Goal: Transaction & Acquisition: Purchase product/service

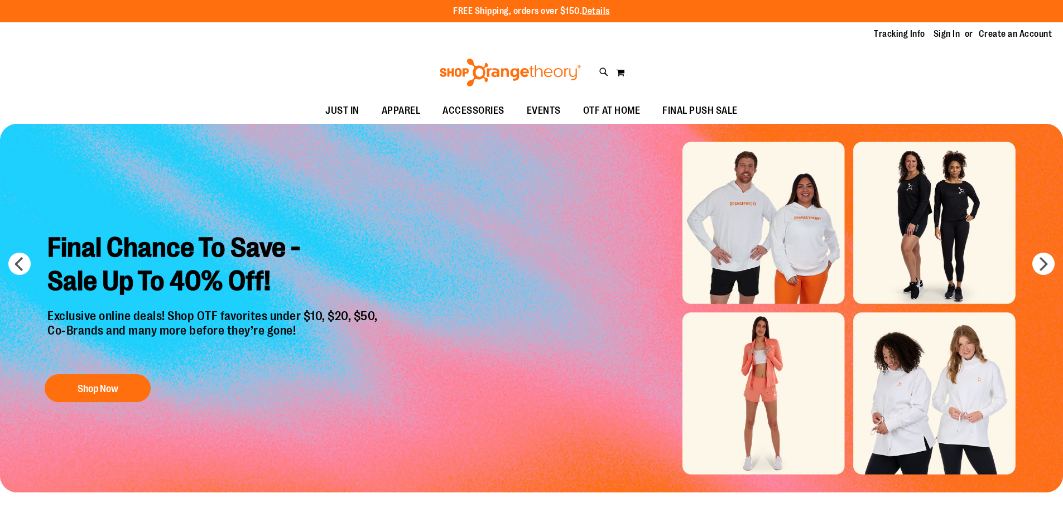
click at [97, 372] on div "Final Chance To Save - Sale Up To 40% Off! Exclusive online deals! Shop OTF fav…" at bounding box center [214, 316] width 350 height 186
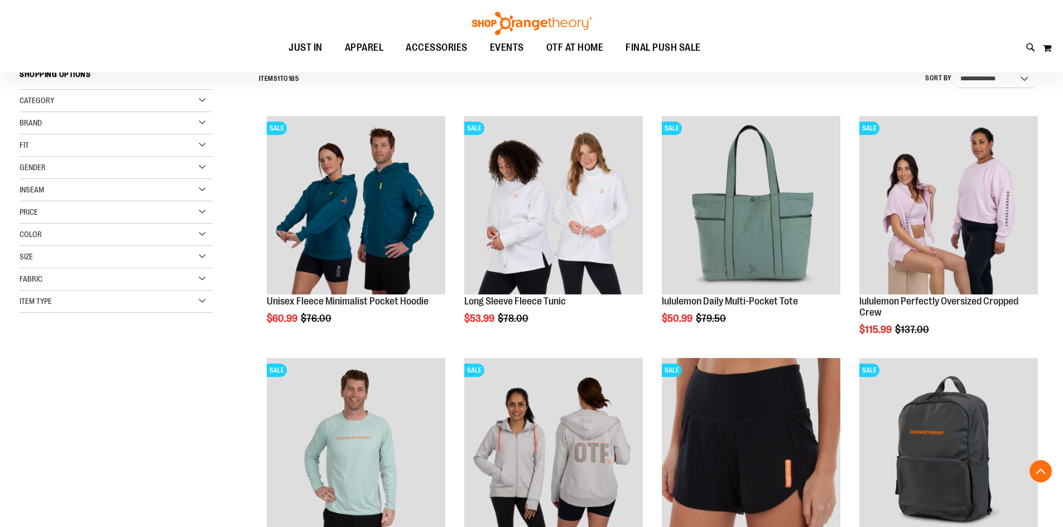
scroll to position [223, 0]
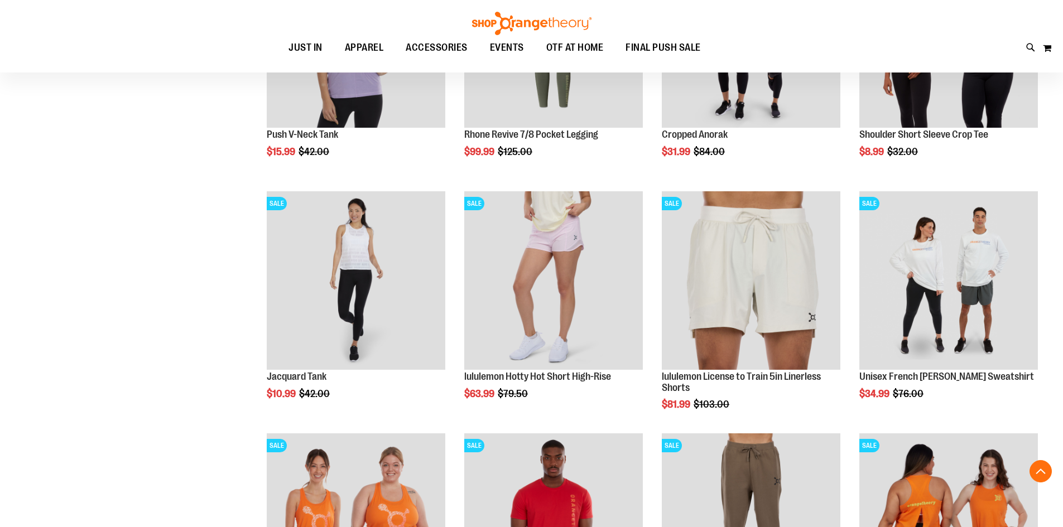
scroll to position [1060, 0]
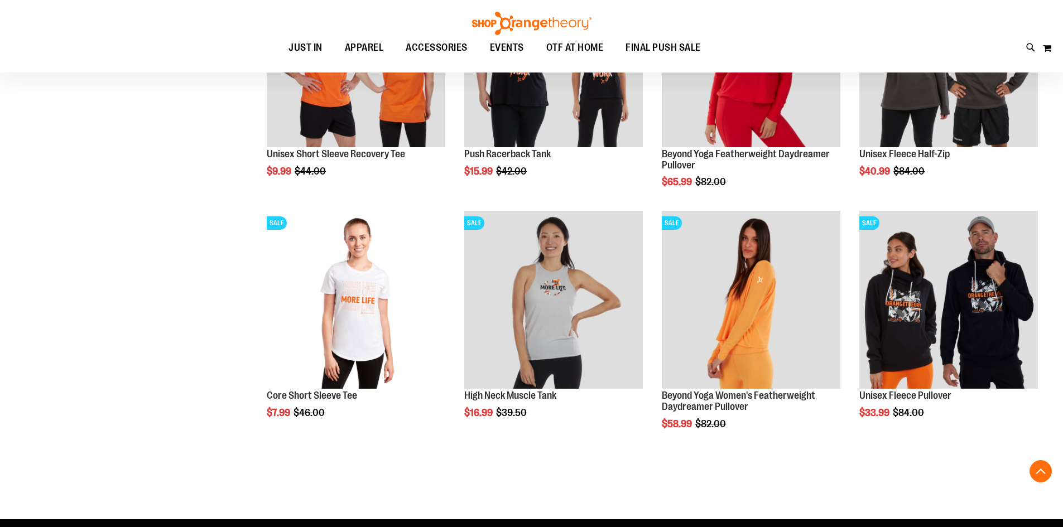
scroll to position [2009, 0]
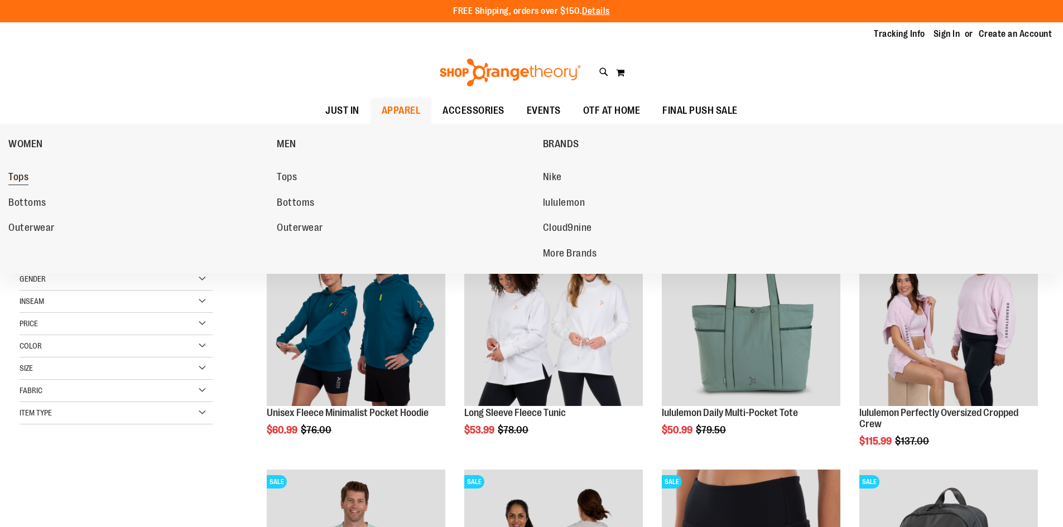
click at [43, 180] on link "Tops" at bounding box center [136, 177] width 257 height 20
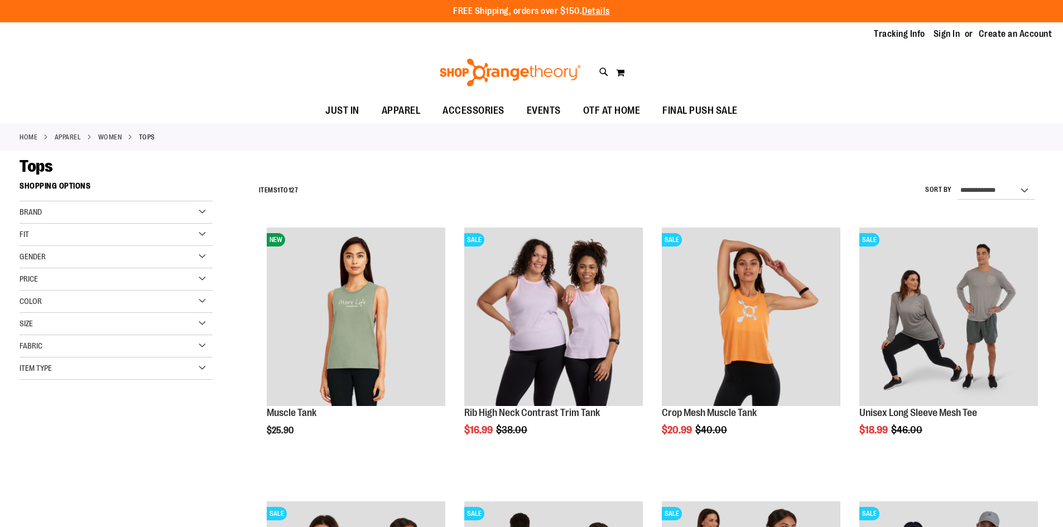
click at [45, 238] on div "Fit" at bounding box center [116, 235] width 193 height 22
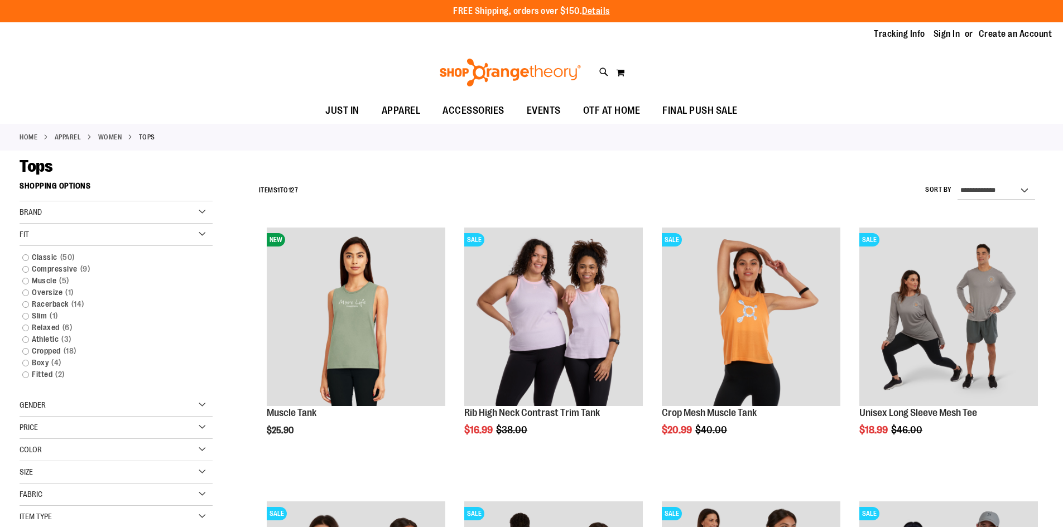
click at [45, 232] on div "Fit" at bounding box center [116, 235] width 193 height 22
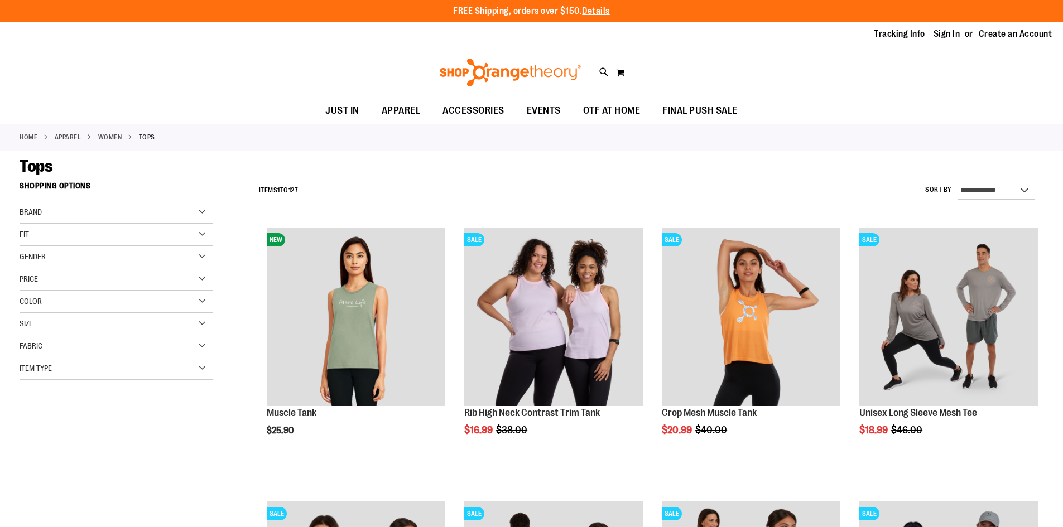
click at [71, 207] on div "Brand" at bounding box center [116, 212] width 193 height 22
click at [63, 368] on div "Item Type" at bounding box center [116, 369] width 193 height 22
click at [27, 467] on link "Sweatshirts 3 items" at bounding box center [109, 468] width 185 height 12
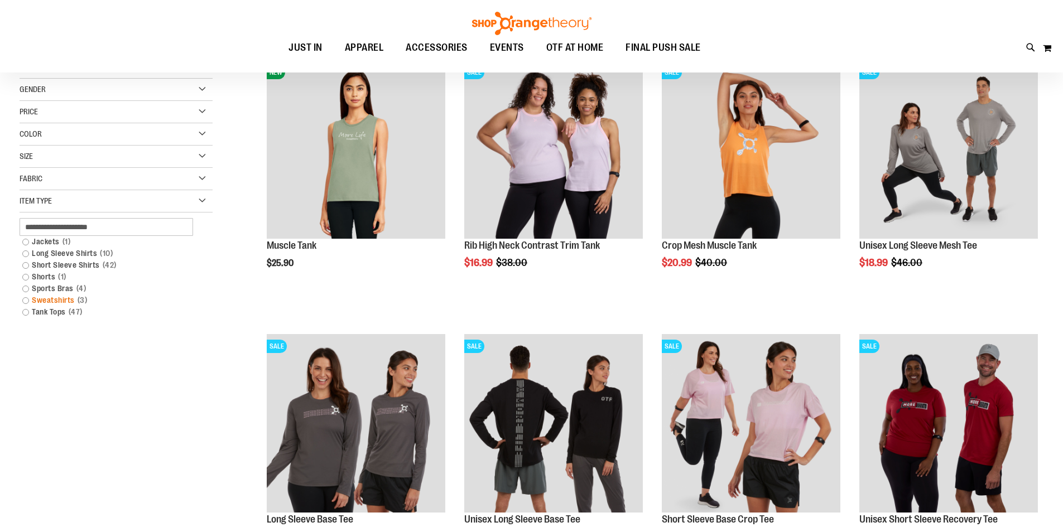
scroll to position [176, 0]
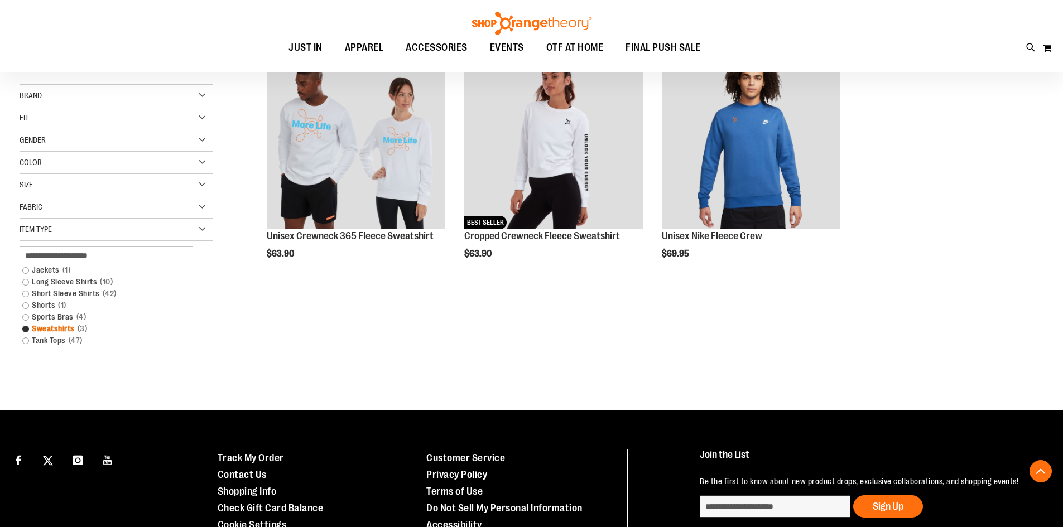
click at [28, 327] on link "Sweatshirts 3 items" at bounding box center [109, 329] width 185 height 12
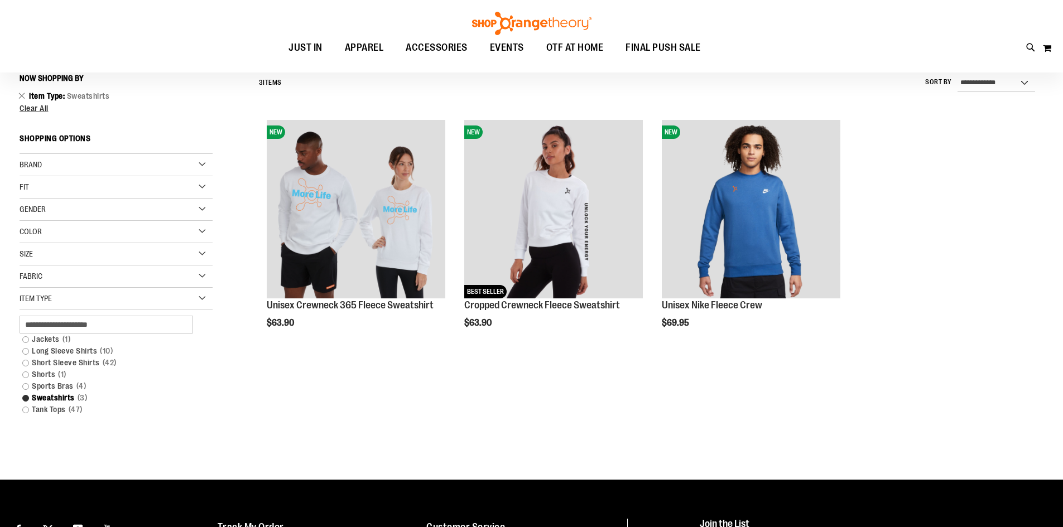
scroll to position [104, 0]
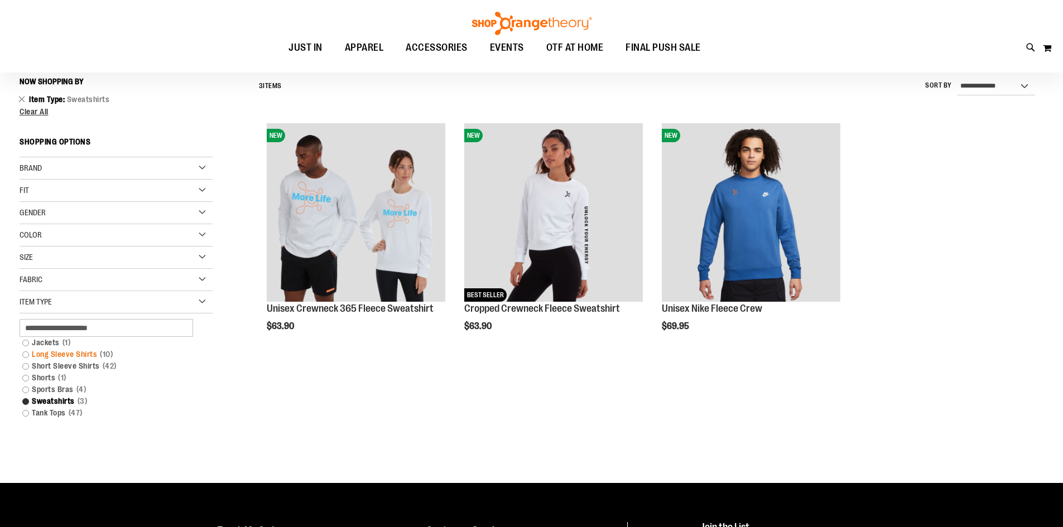
click at [24, 354] on link "Long Sleeve Shirts 10 items" at bounding box center [109, 355] width 185 height 12
